Goal: Information Seeking & Learning: Learn about a topic

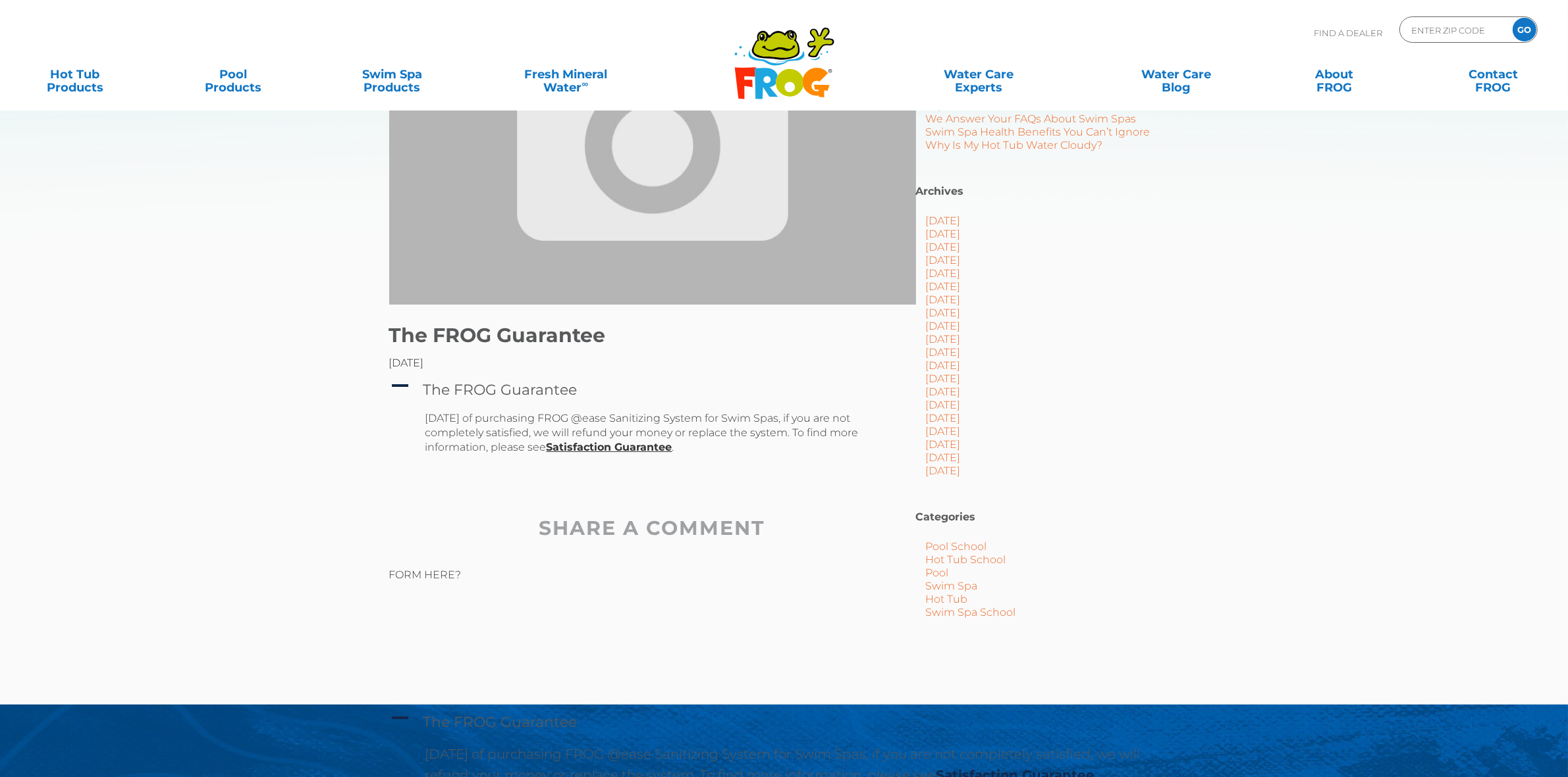
scroll to position [164, 0]
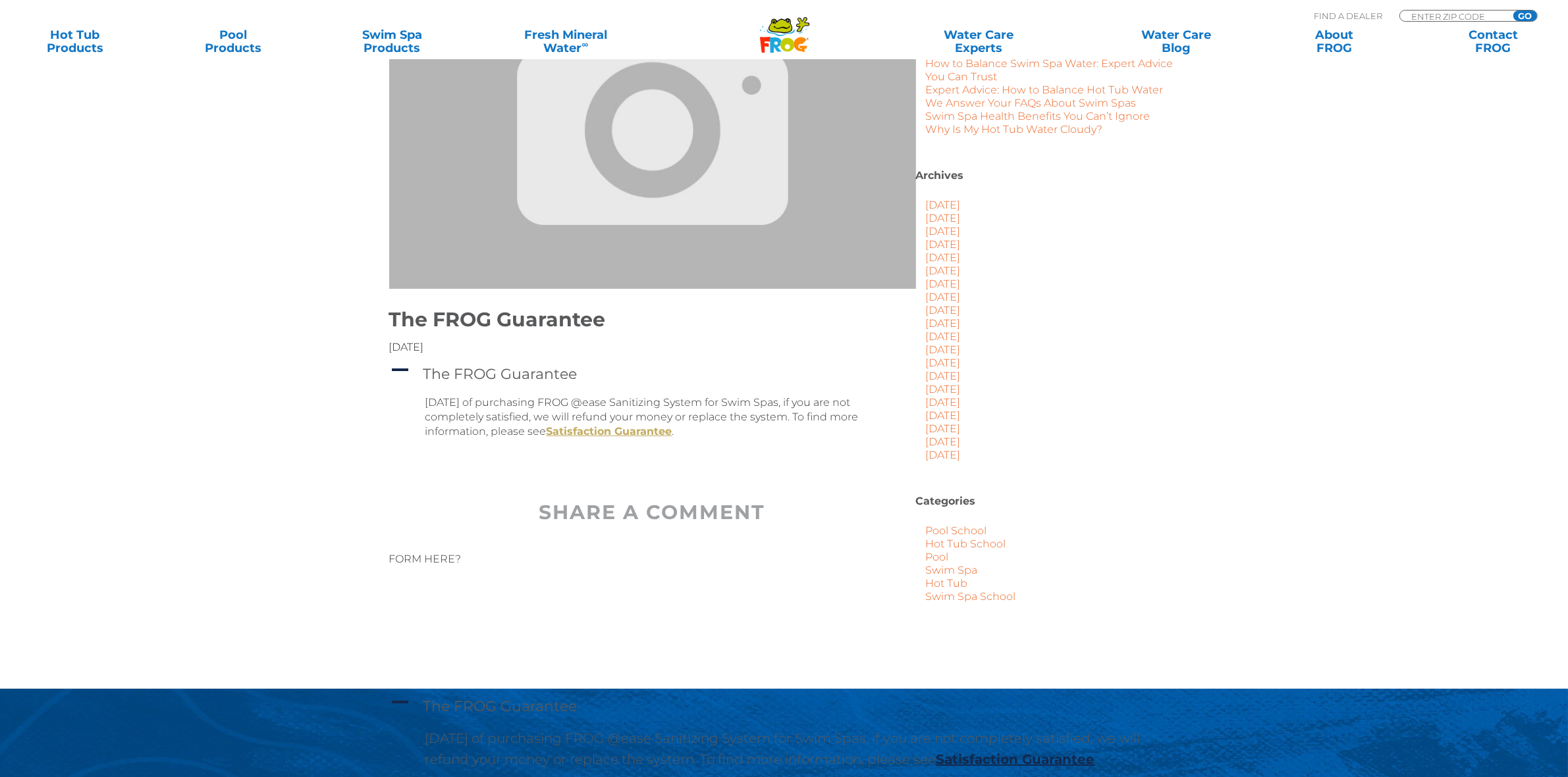
click at [637, 433] on link "Satisfaction Guarantee" at bounding box center [610, 431] width 126 height 13
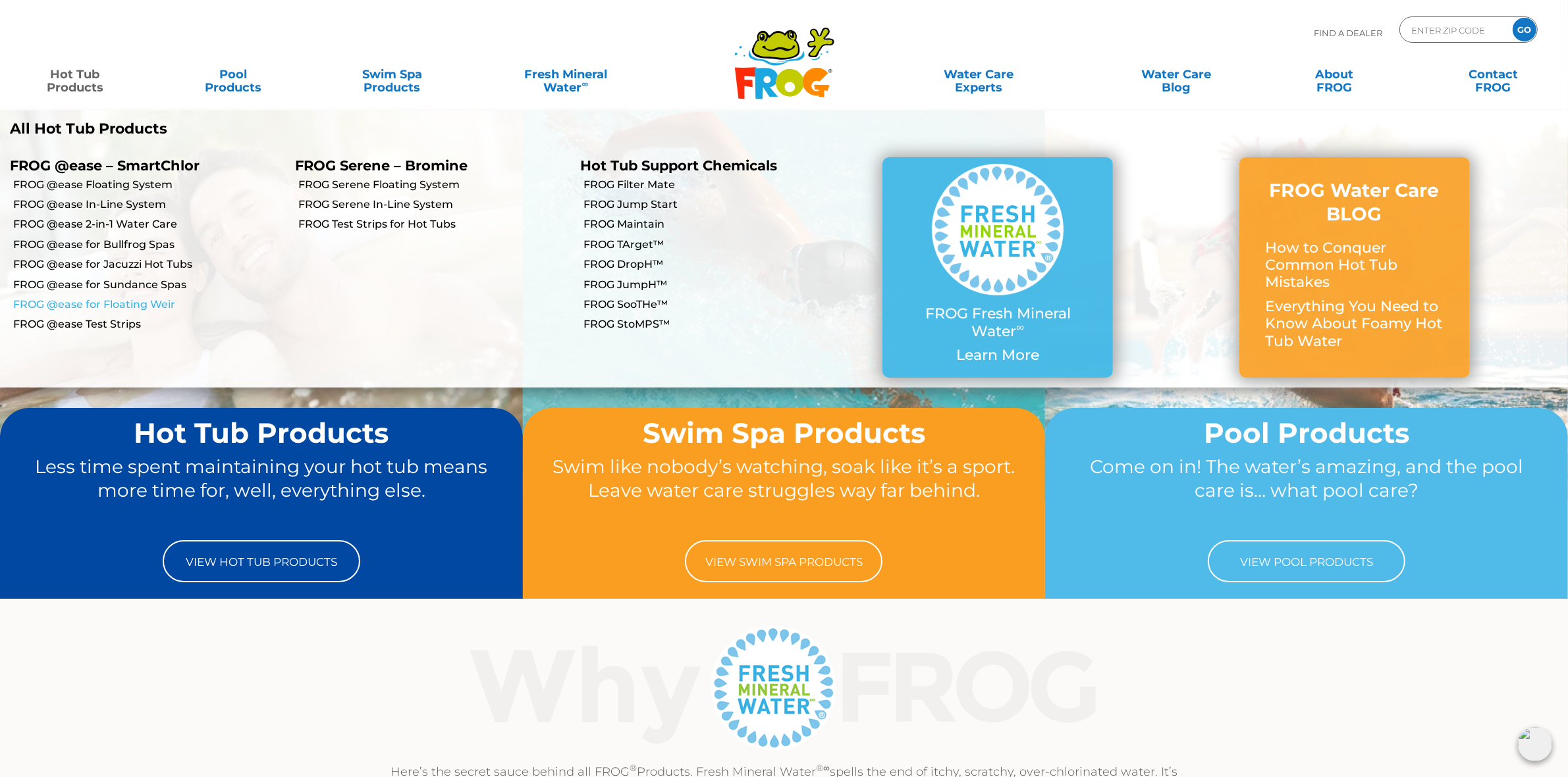
click at [116, 301] on link "FROG @ease for Floating Weir" at bounding box center [149, 305] width 272 height 15
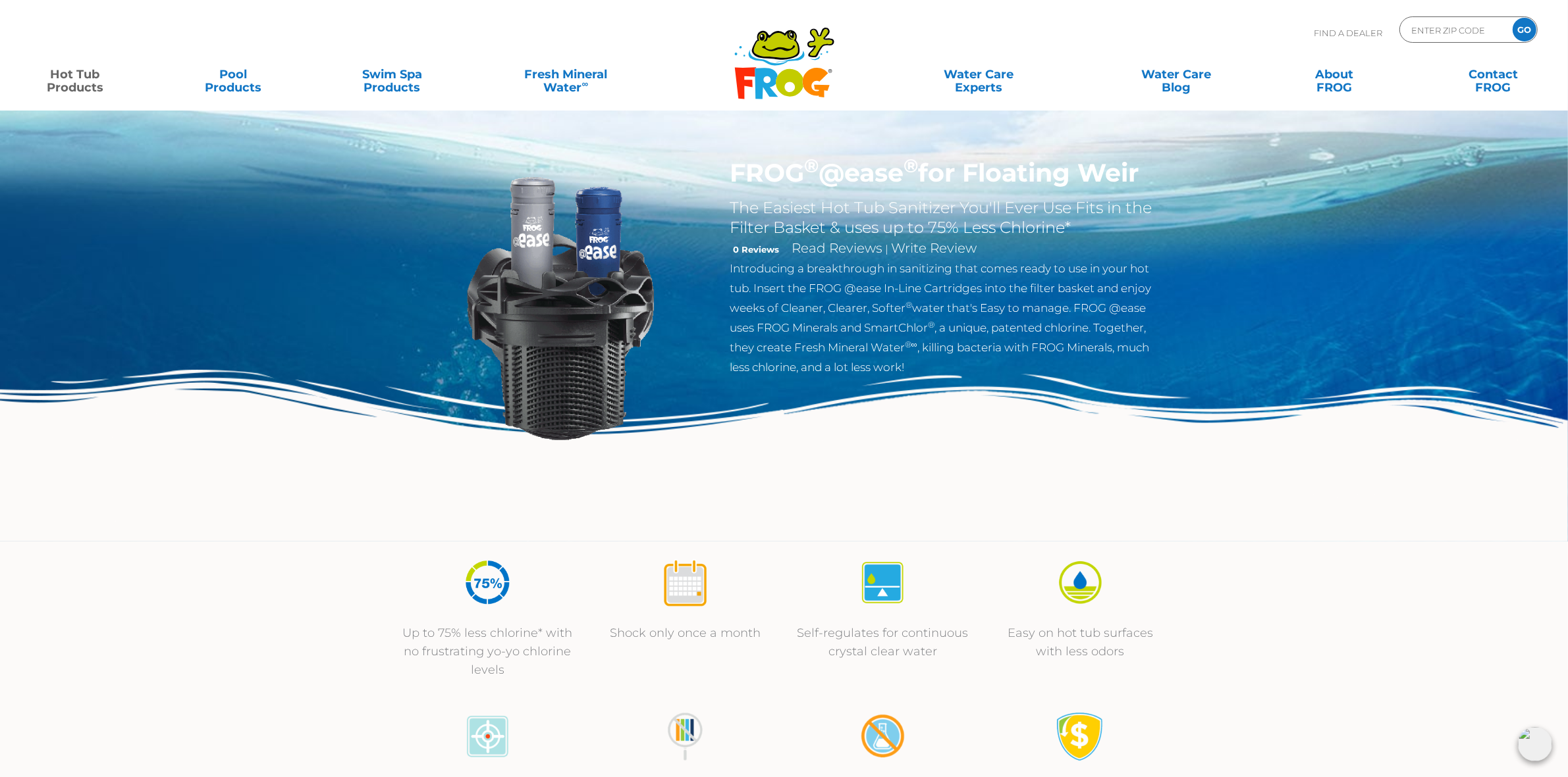
click at [798, 66] on icon ".st130{clip-path:url(#SVGID_2_);fill-rule:evenodd;clip-rule:evenodd;fill:#C3CC0…" at bounding box center [784, 64] width 102 height 74
